Goal: Task Accomplishment & Management: Use online tool/utility

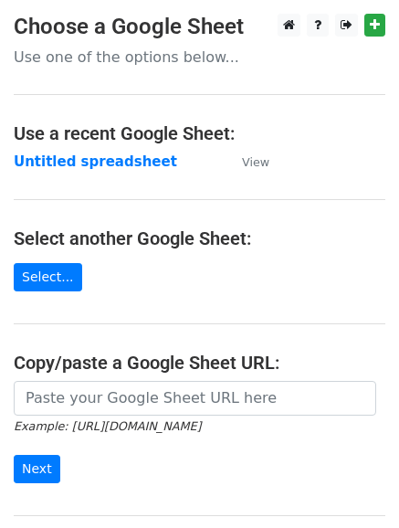
click at [127, 393] on input "url" at bounding box center [195, 398] width 362 height 35
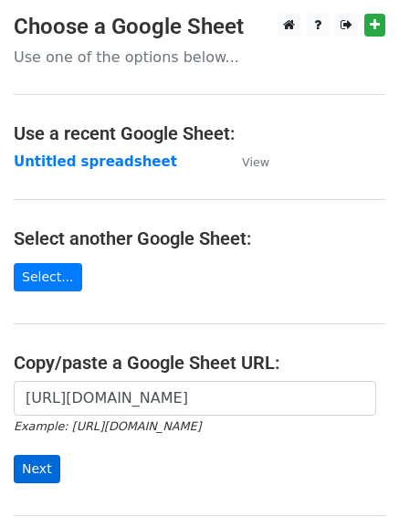
type input "https://docs.google.com/spreadsheets/d/1f9mQHPdSYCtxzNiKFQakXtA3QK7Kx3zD9_qr5YB…"
click at [44, 457] on input "Next" at bounding box center [37, 469] width 47 height 28
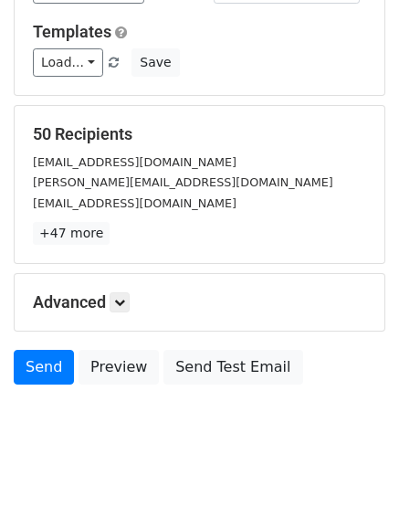
scroll to position [182, 0]
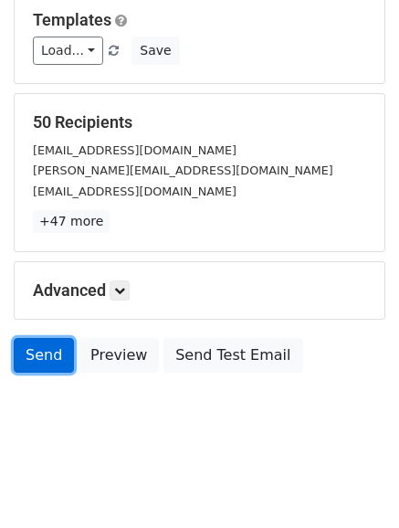
click at [33, 355] on link "Send" at bounding box center [44, 355] width 60 height 35
